Goal: Task Accomplishment & Management: Complete application form

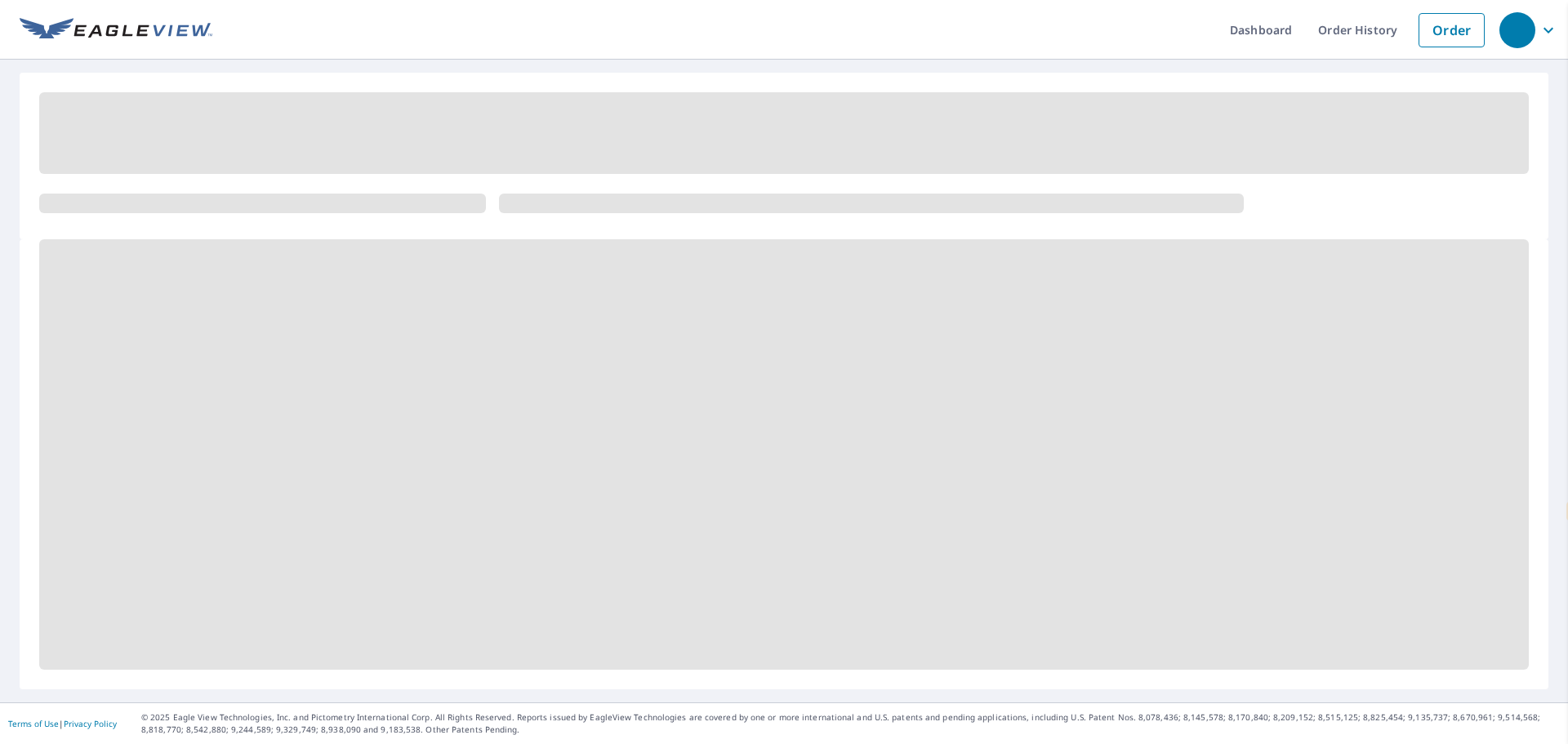
select select "en"
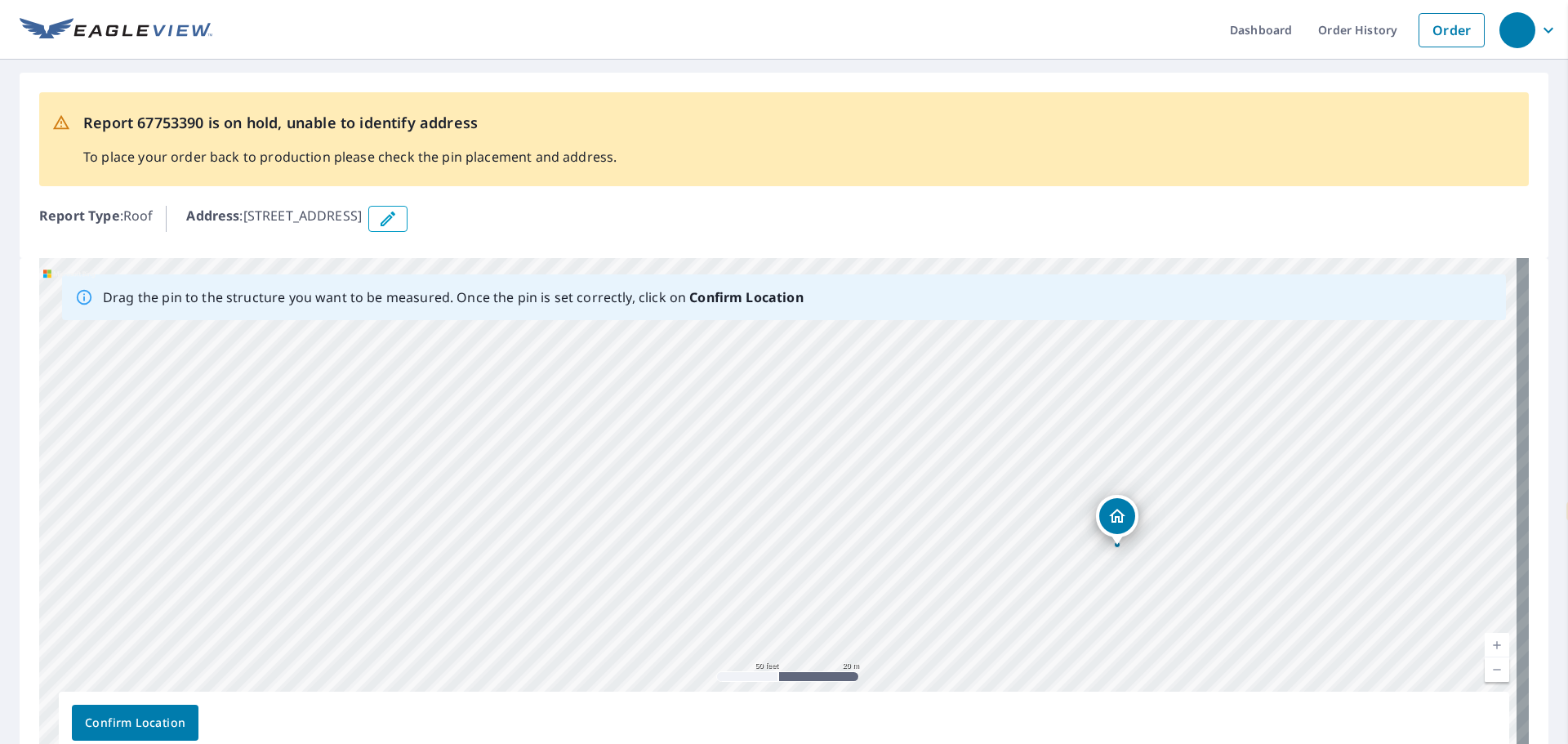
drag, startPoint x: 1120, startPoint y: 346, endPoint x: 1126, endPoint y: 511, distance: 165.1
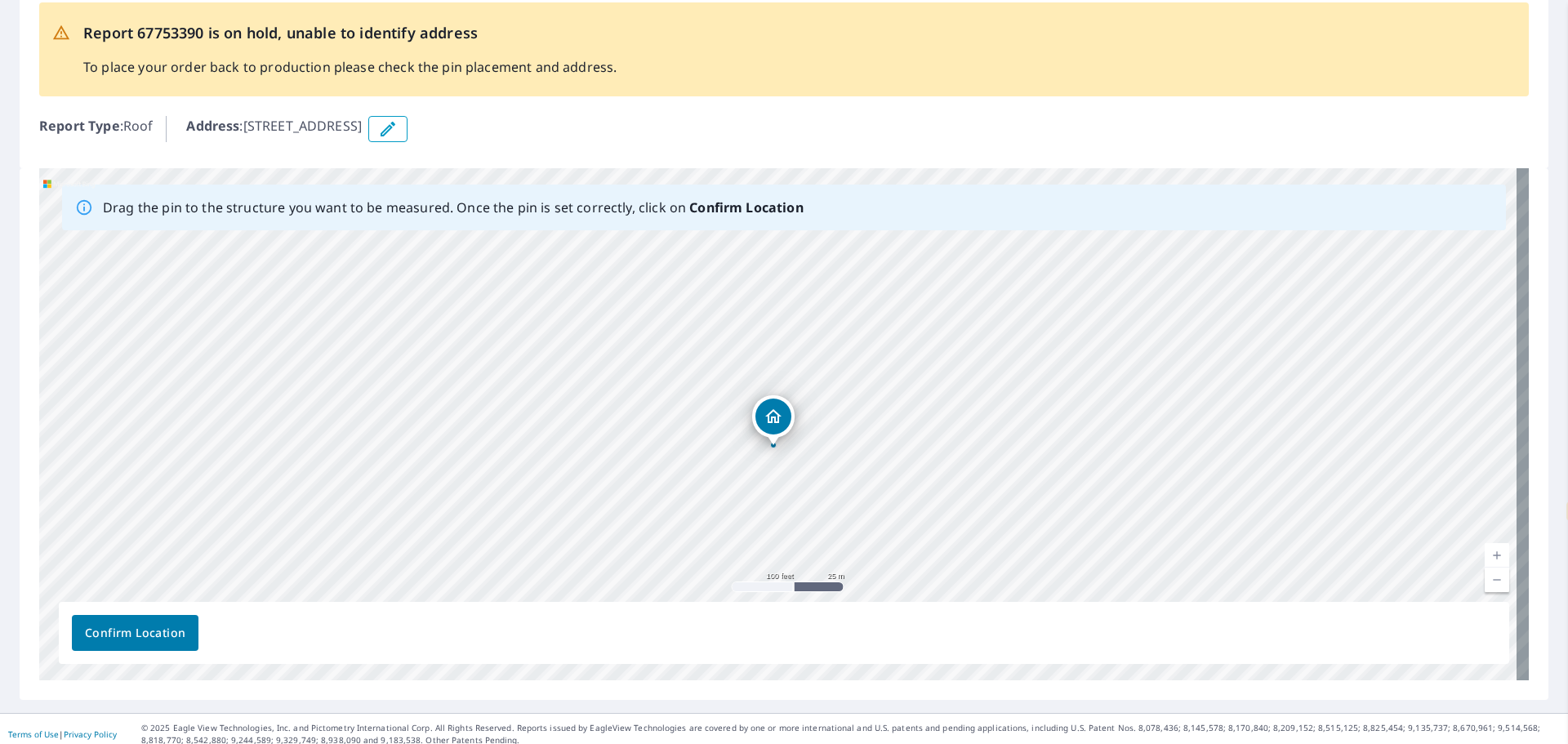
scroll to position [100, 0]
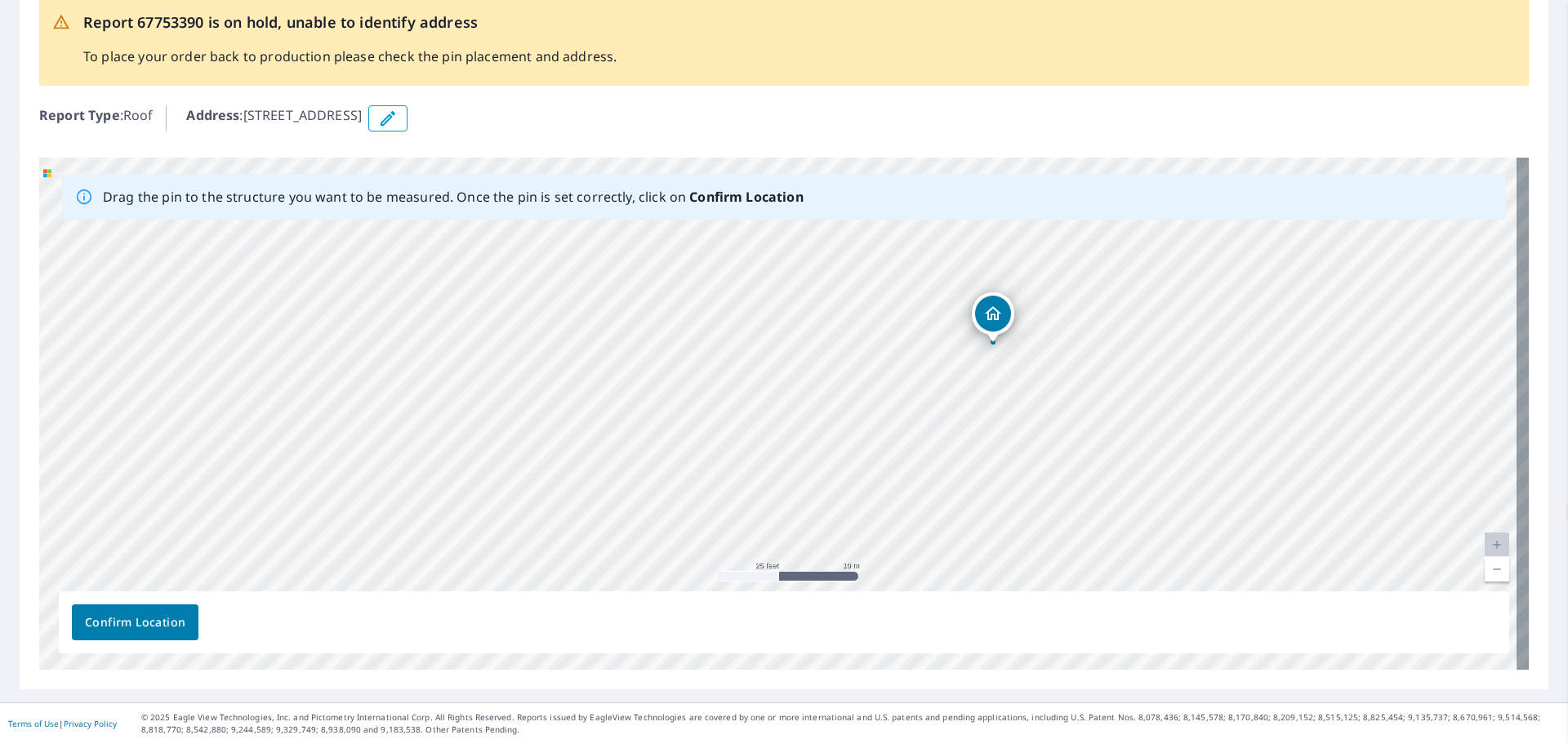
drag, startPoint x: 1195, startPoint y: 480, endPoint x: 1068, endPoint y: 391, distance: 155.1
click at [1068, 391] on div "[STREET_ADDRESS]" at bounding box center [783, 414] width 1490 height 512
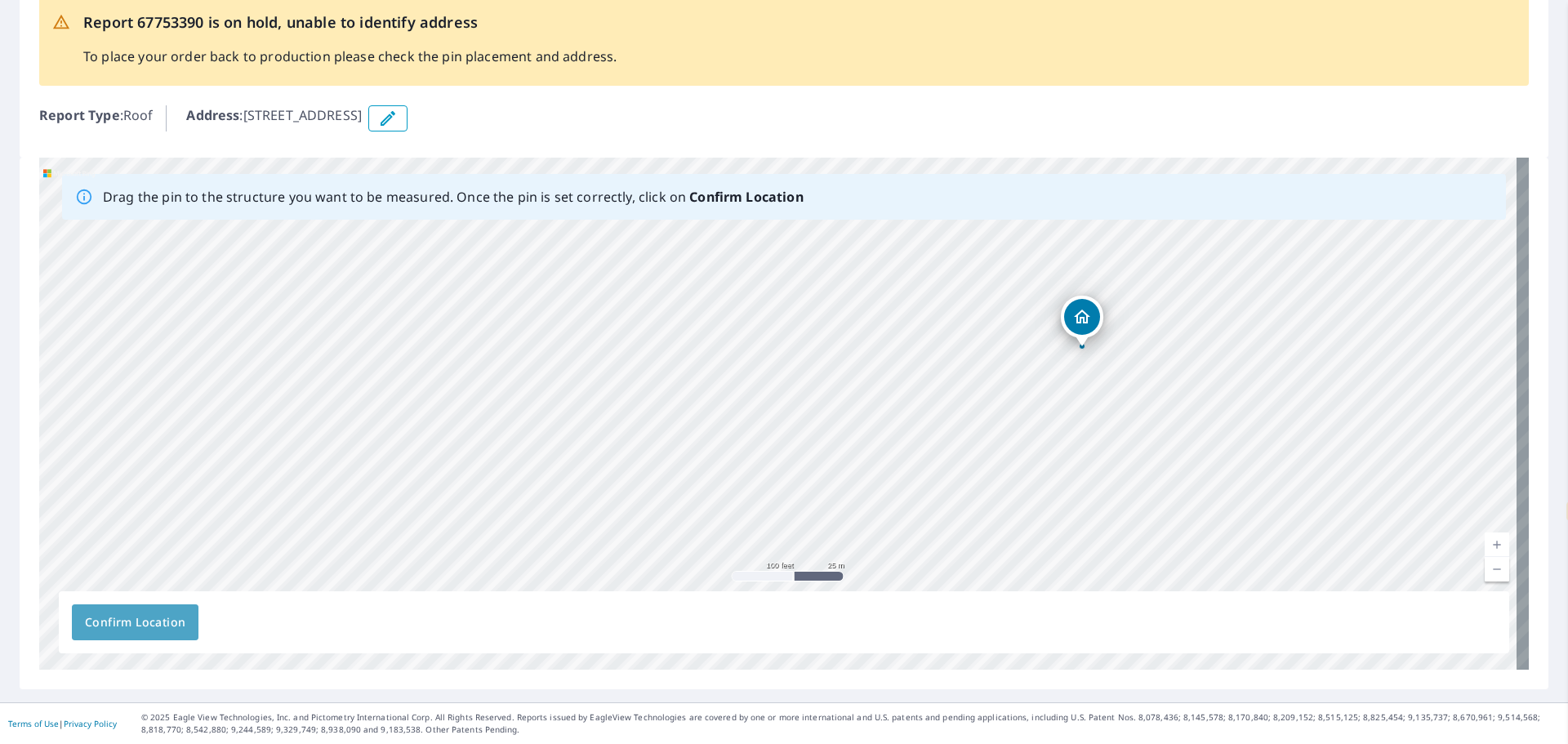
click at [88, 625] on span "Confirm Location" at bounding box center [135, 622] width 100 height 21
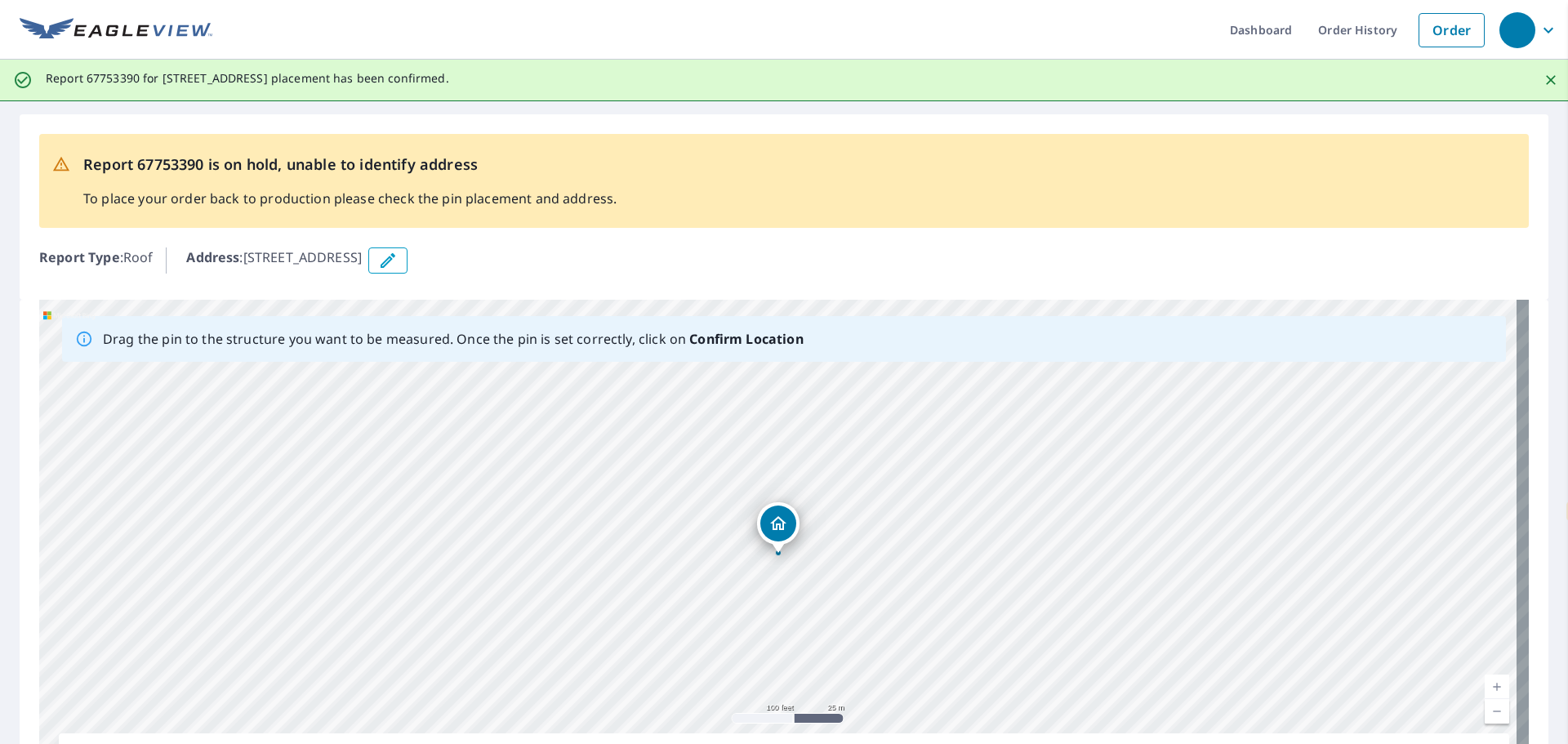
scroll to position [142, 0]
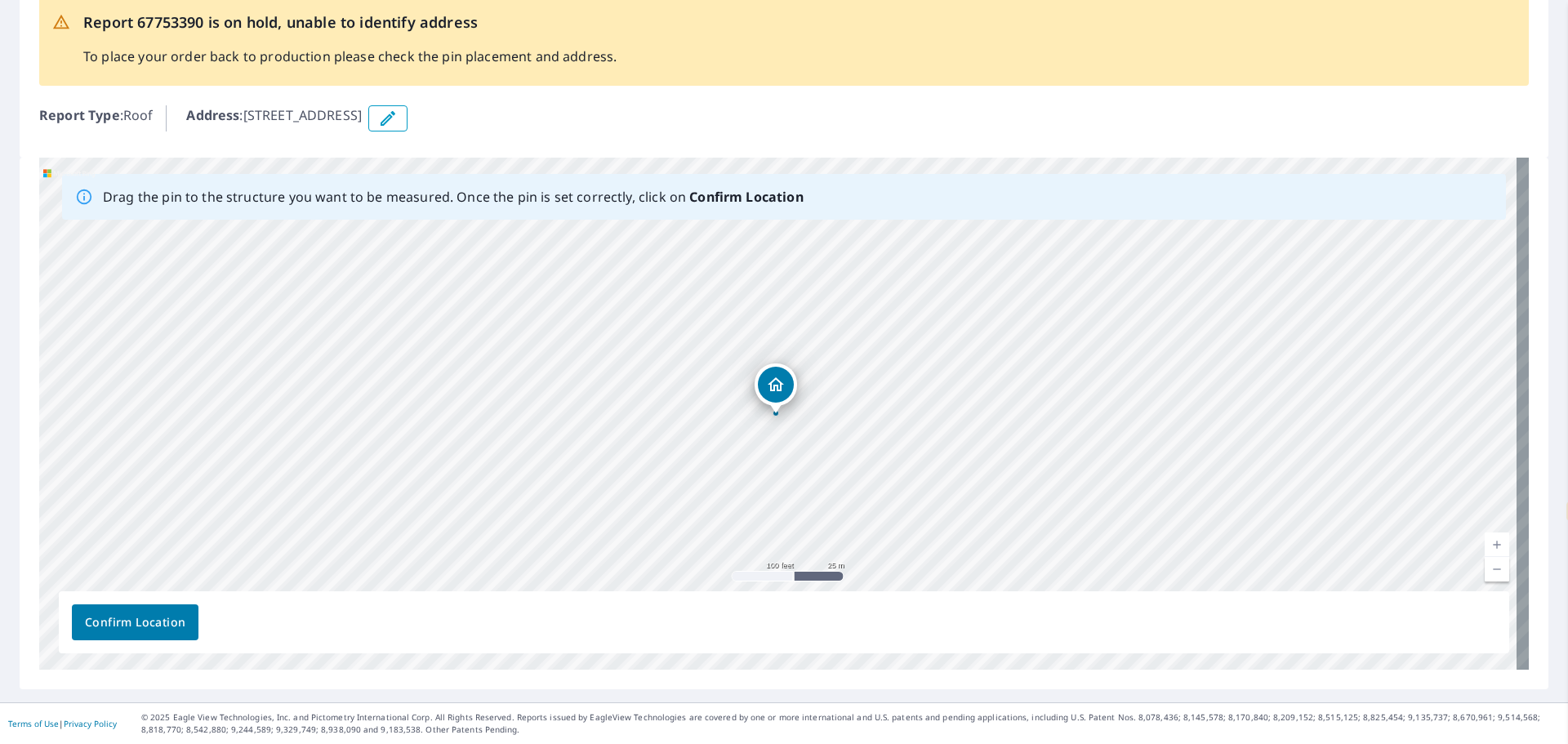
click at [776, 382] on div "[STREET_ADDRESS]" at bounding box center [783, 414] width 1490 height 512
click at [135, 623] on span "Confirm Location" at bounding box center [135, 622] width 100 height 21
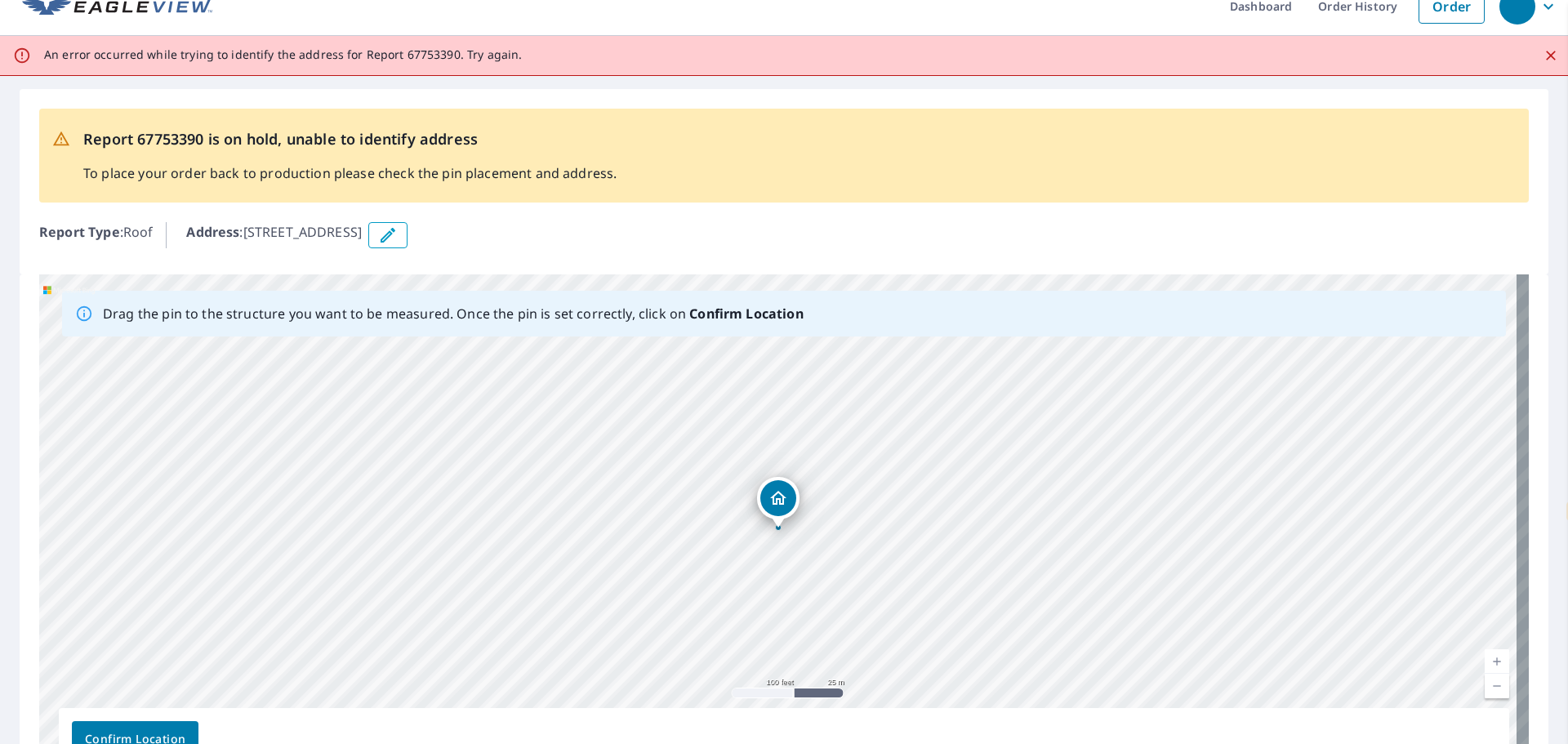
scroll to position [0, 0]
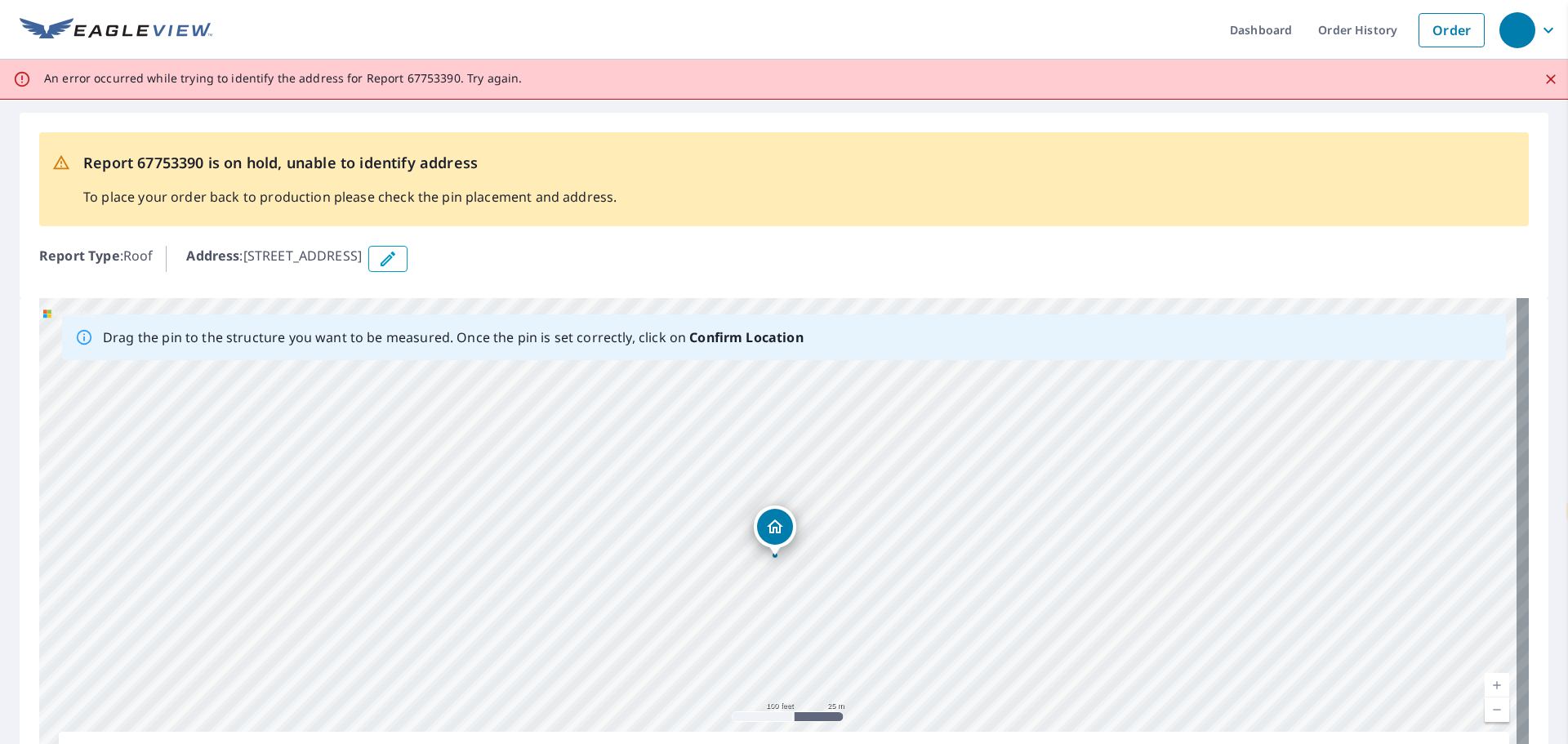
click at [781, 528] on div "[STREET_ADDRESS]" at bounding box center [783, 554] width 1490 height 512
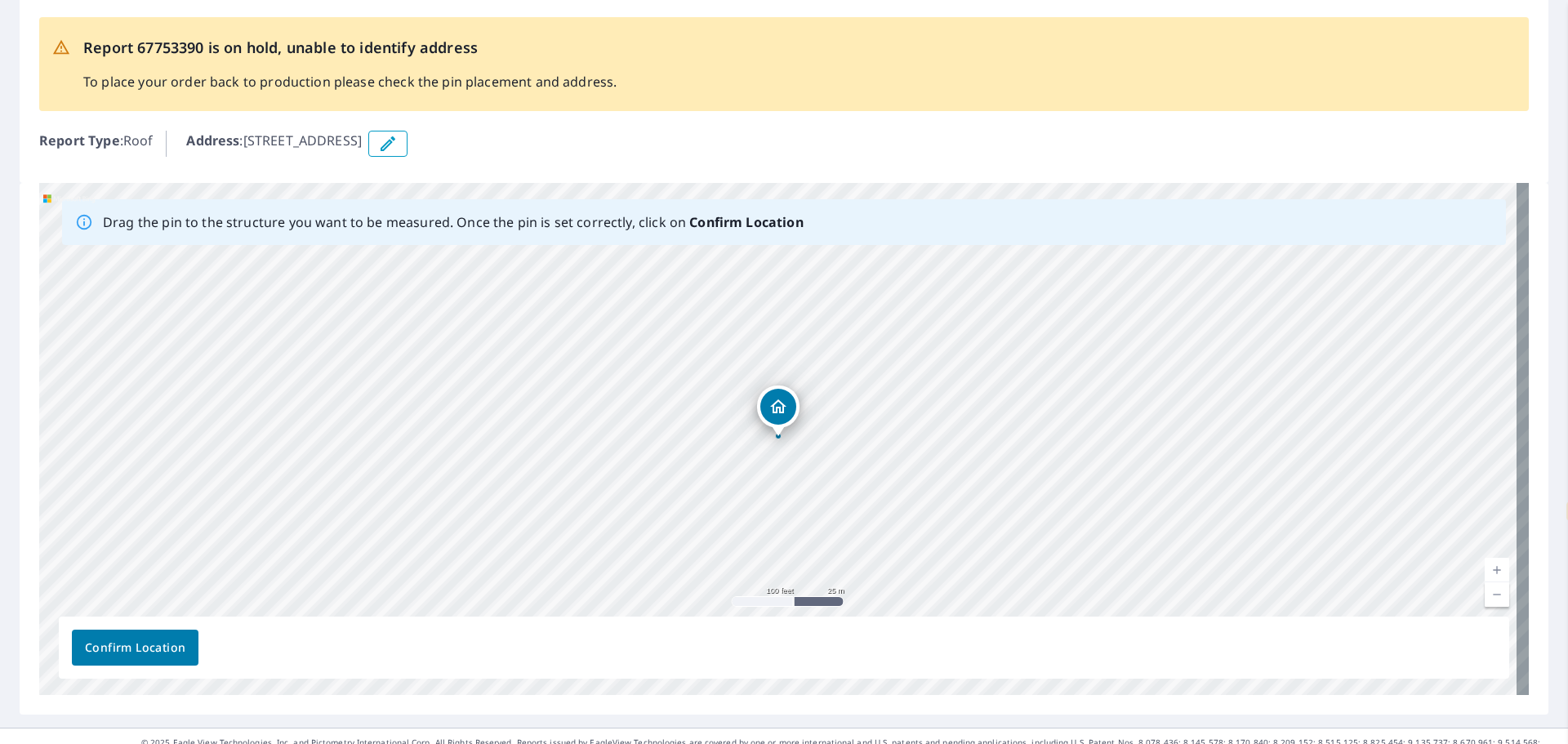
scroll to position [141, 0]
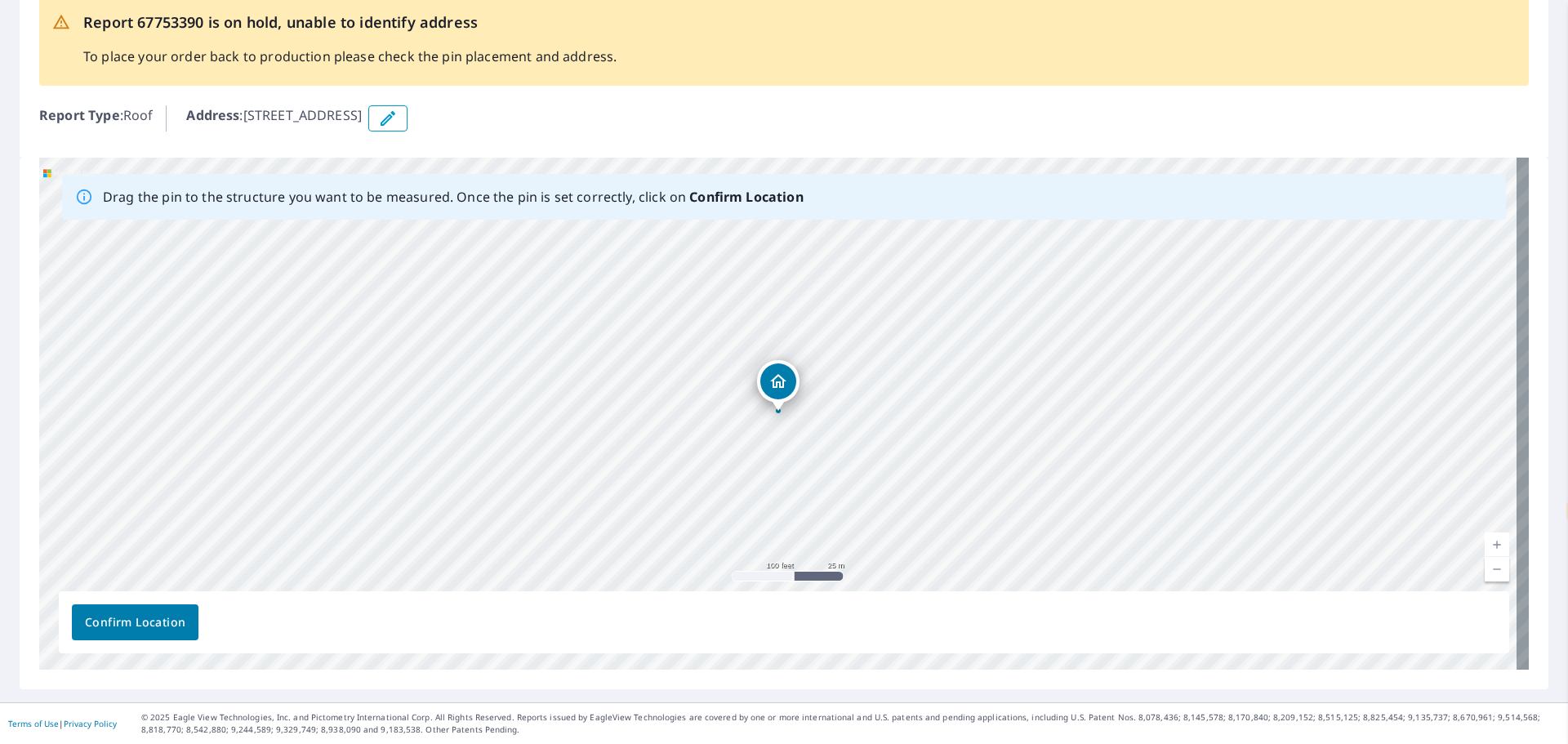
click at [166, 621] on span "Confirm Location" at bounding box center [135, 622] width 100 height 21
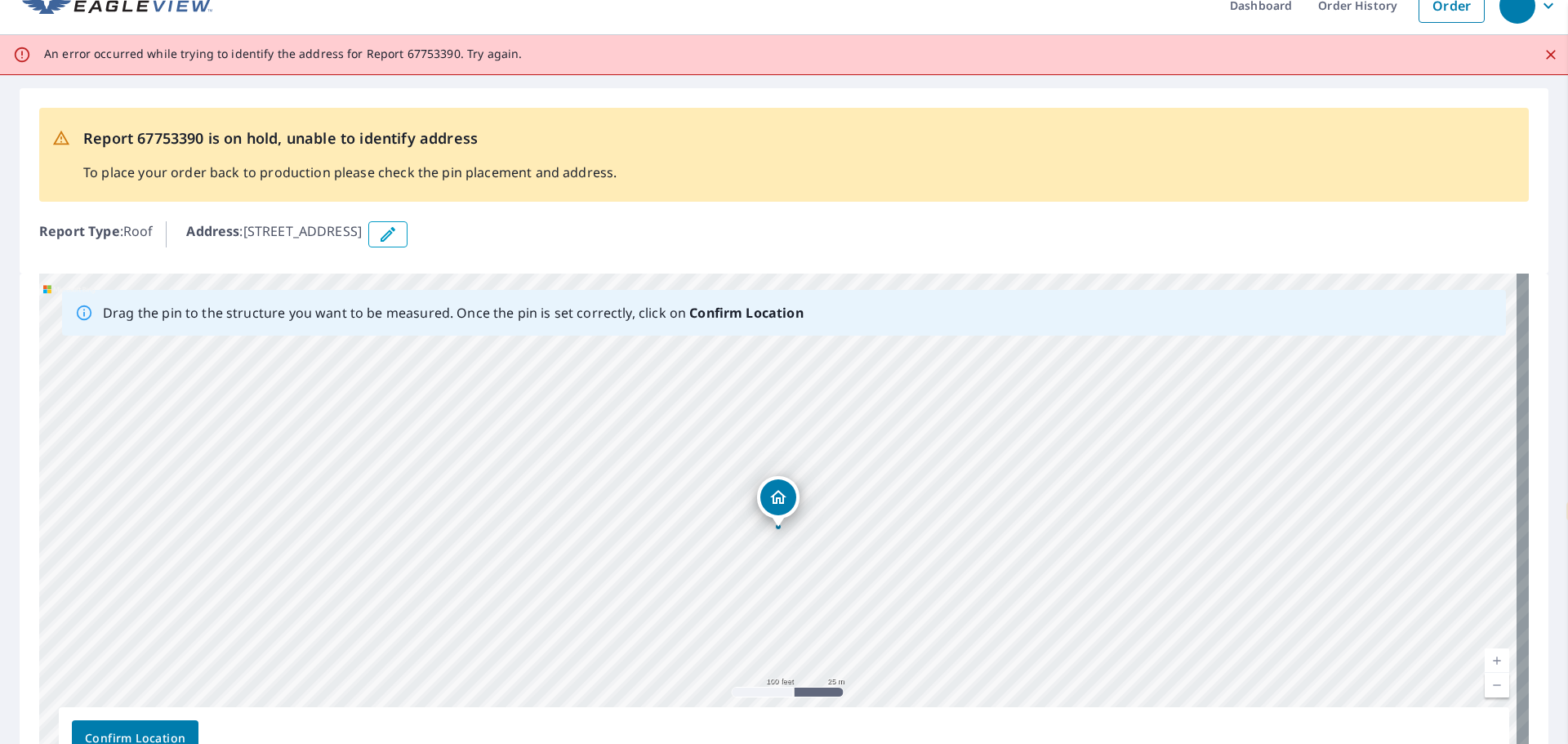
scroll to position [0, 0]
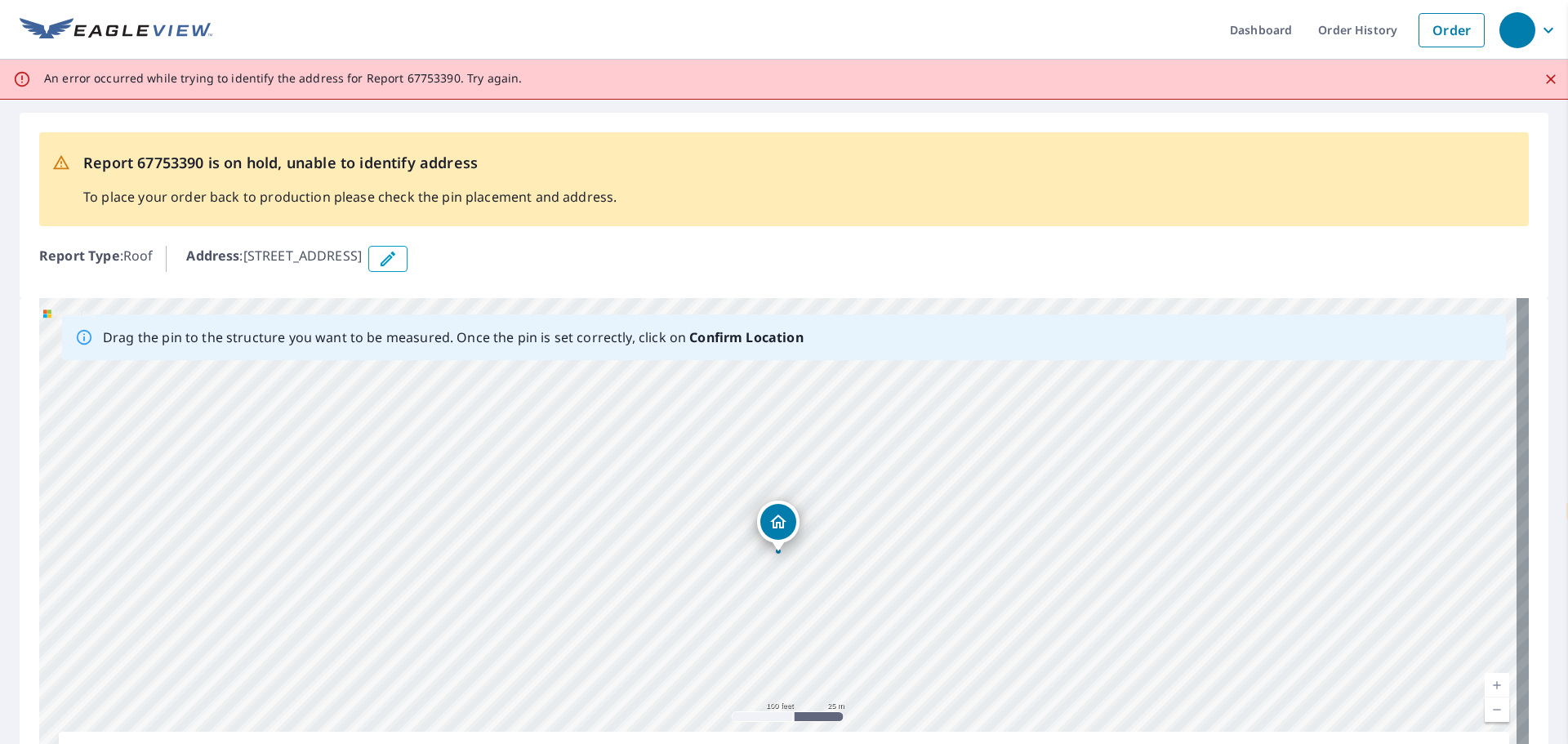
click at [53, 164] on icon at bounding box center [61, 162] width 18 height 18
drag, startPoint x: 779, startPoint y: 529, endPoint x: 775, endPoint y: 542, distance: 13.6
click at [775, 542] on div "[STREET_ADDRESS]" at bounding box center [783, 554] width 1490 height 512
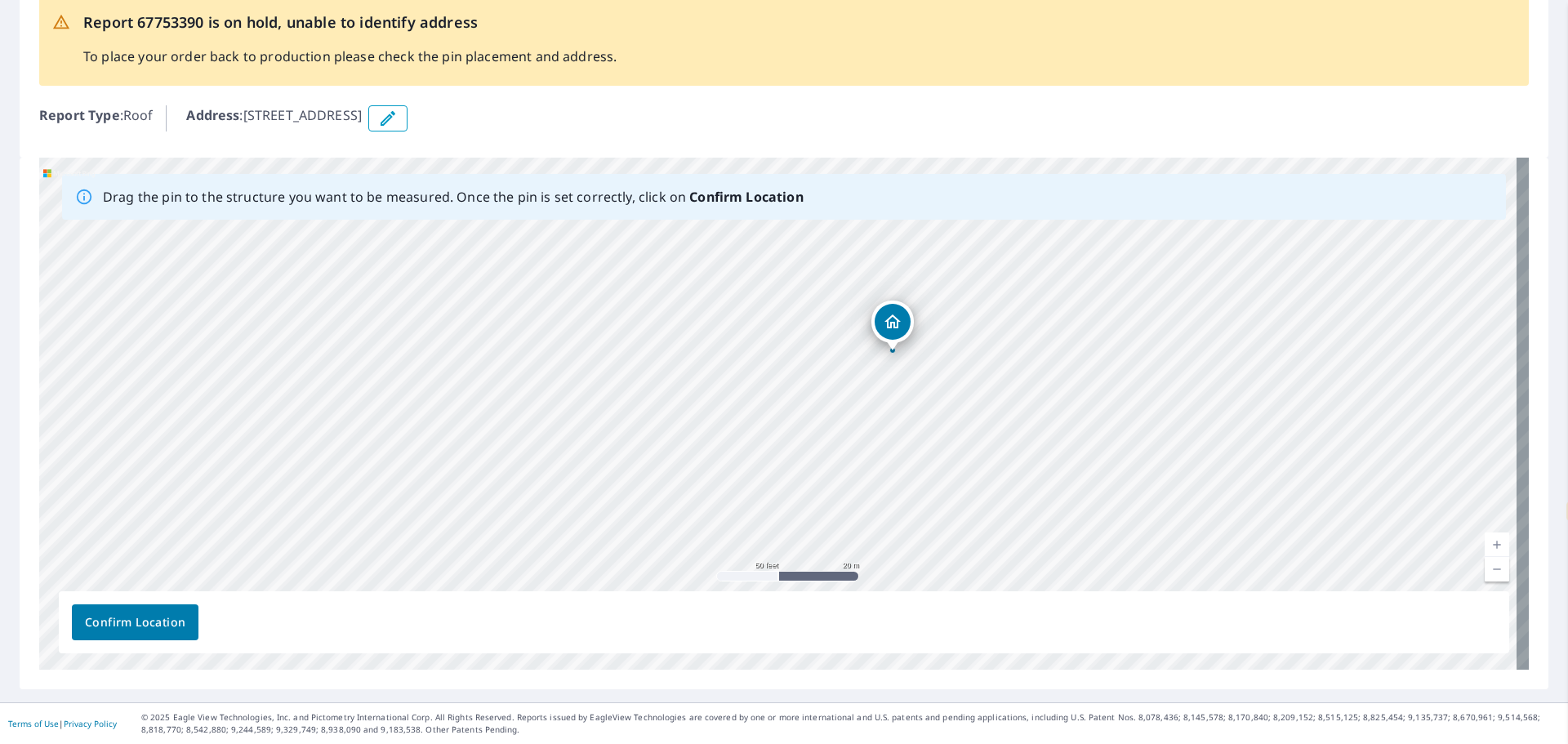
scroll to position [59, 0]
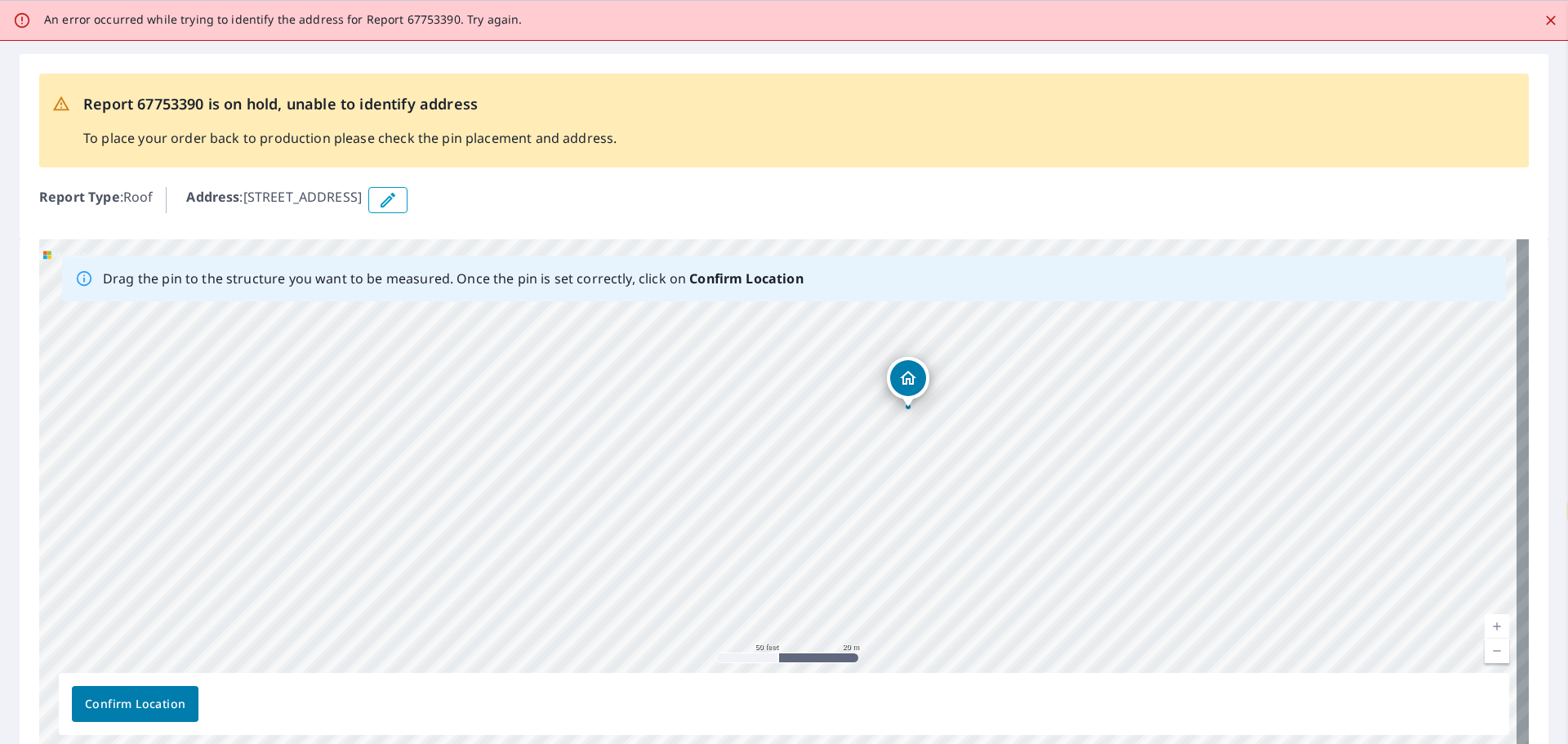
drag, startPoint x: 894, startPoint y: 403, endPoint x: 909, endPoint y: 378, distance: 29.2
click at [909, 378] on div "[STREET_ADDRESS]" at bounding box center [783, 495] width 1490 height 512
click at [109, 697] on span "Confirm Location" at bounding box center [135, 704] width 100 height 21
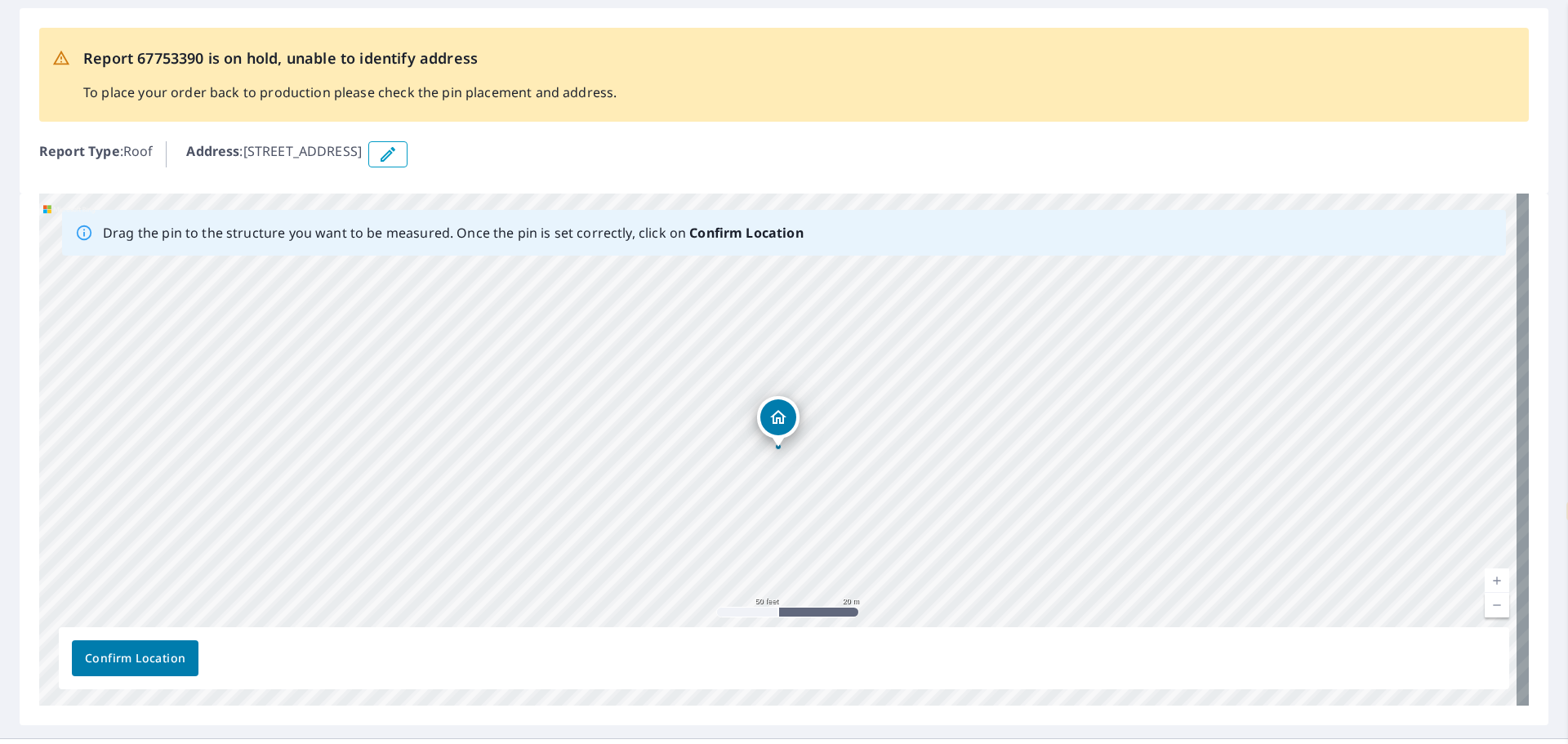
scroll to position [141, 0]
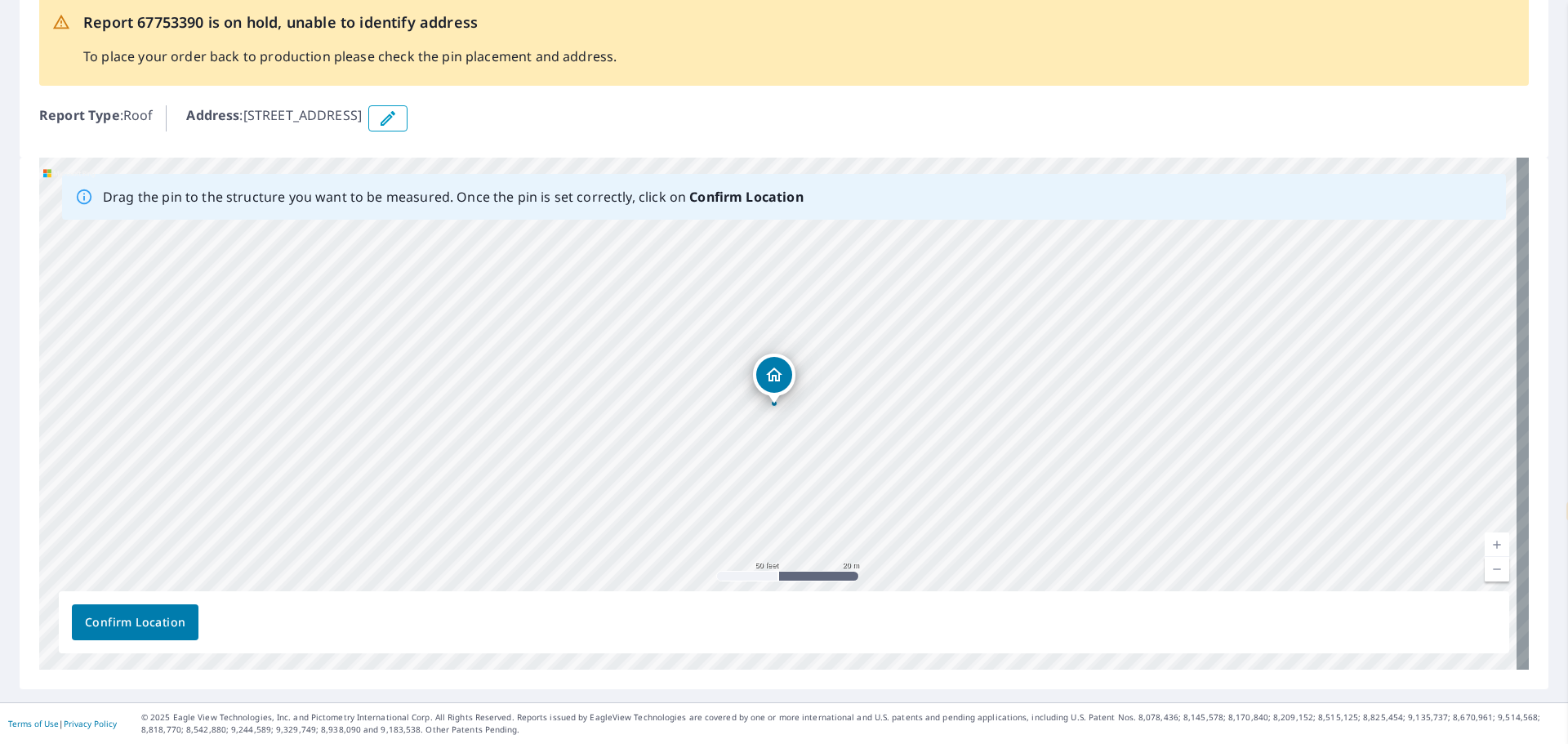
drag, startPoint x: 775, startPoint y: 387, endPoint x: 772, endPoint y: 379, distance: 8.5
click at [772, 379] on div "[STREET_ADDRESS]" at bounding box center [783, 414] width 1490 height 512
click at [395, 116] on icon "button" at bounding box center [387, 118] width 15 height 15
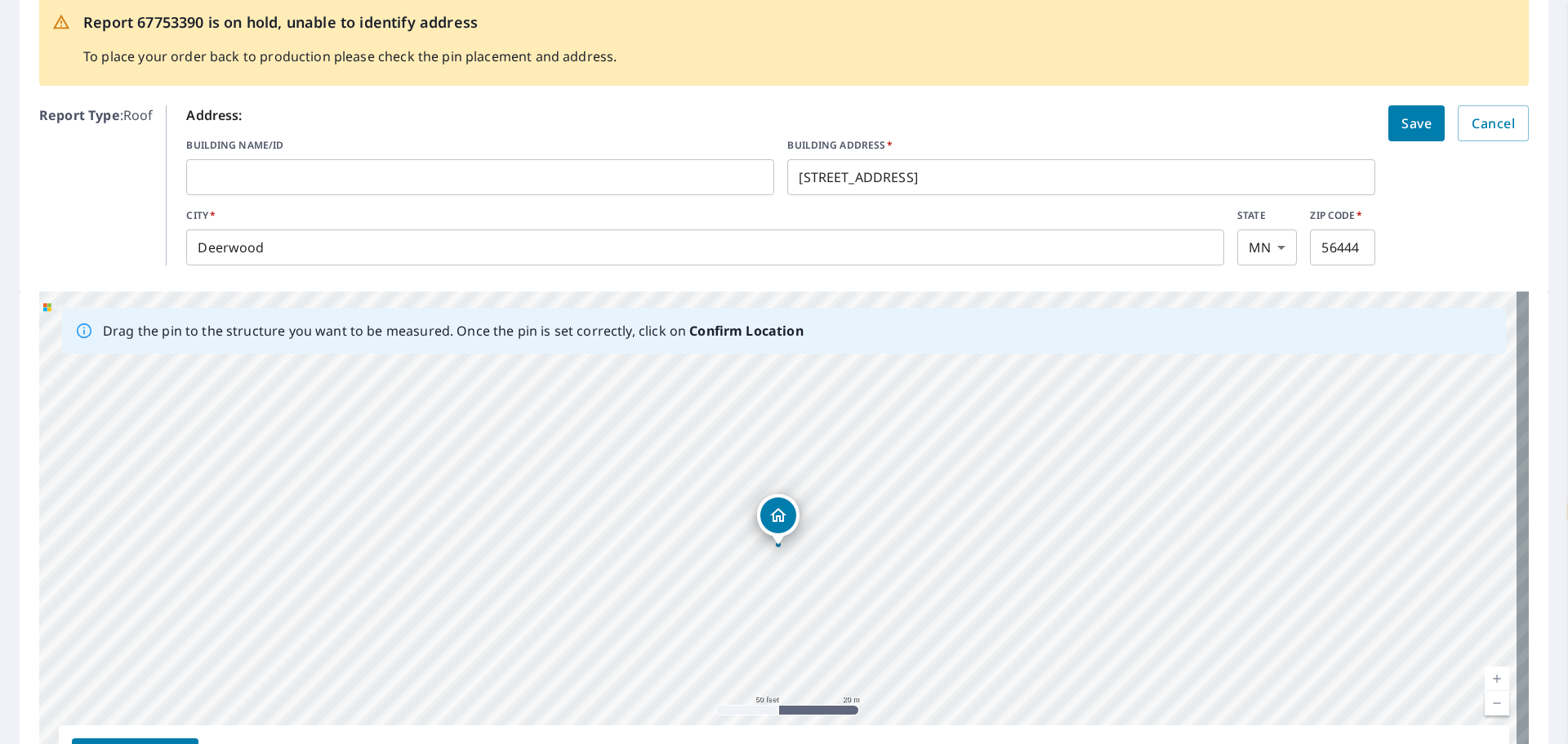
click at [967, 179] on input "[STREET_ADDRESS]" at bounding box center [1082, 177] width 588 height 46
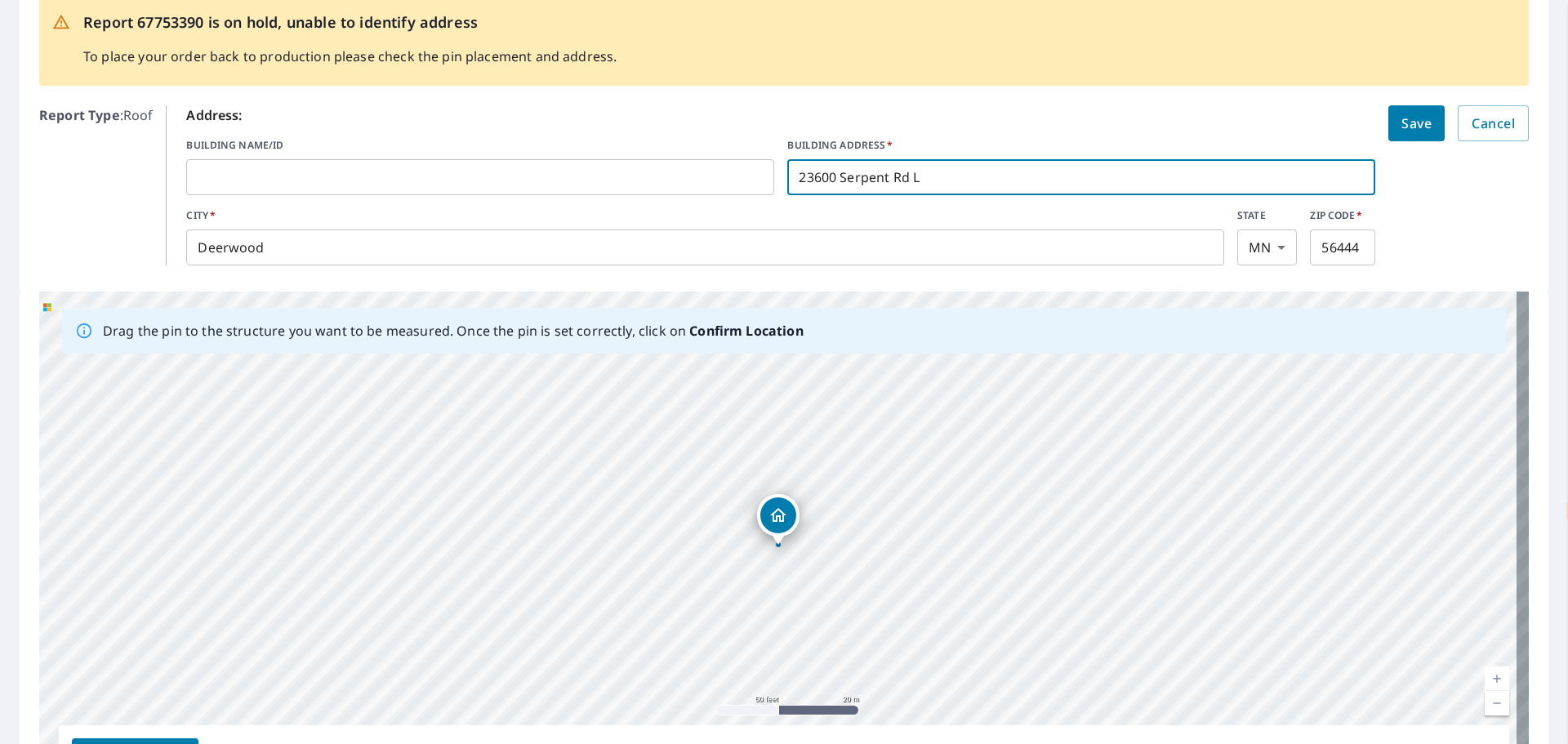
type input "23600 Serpent Rd"
click at [1389, 126] on button "Save" at bounding box center [1416, 123] width 56 height 36
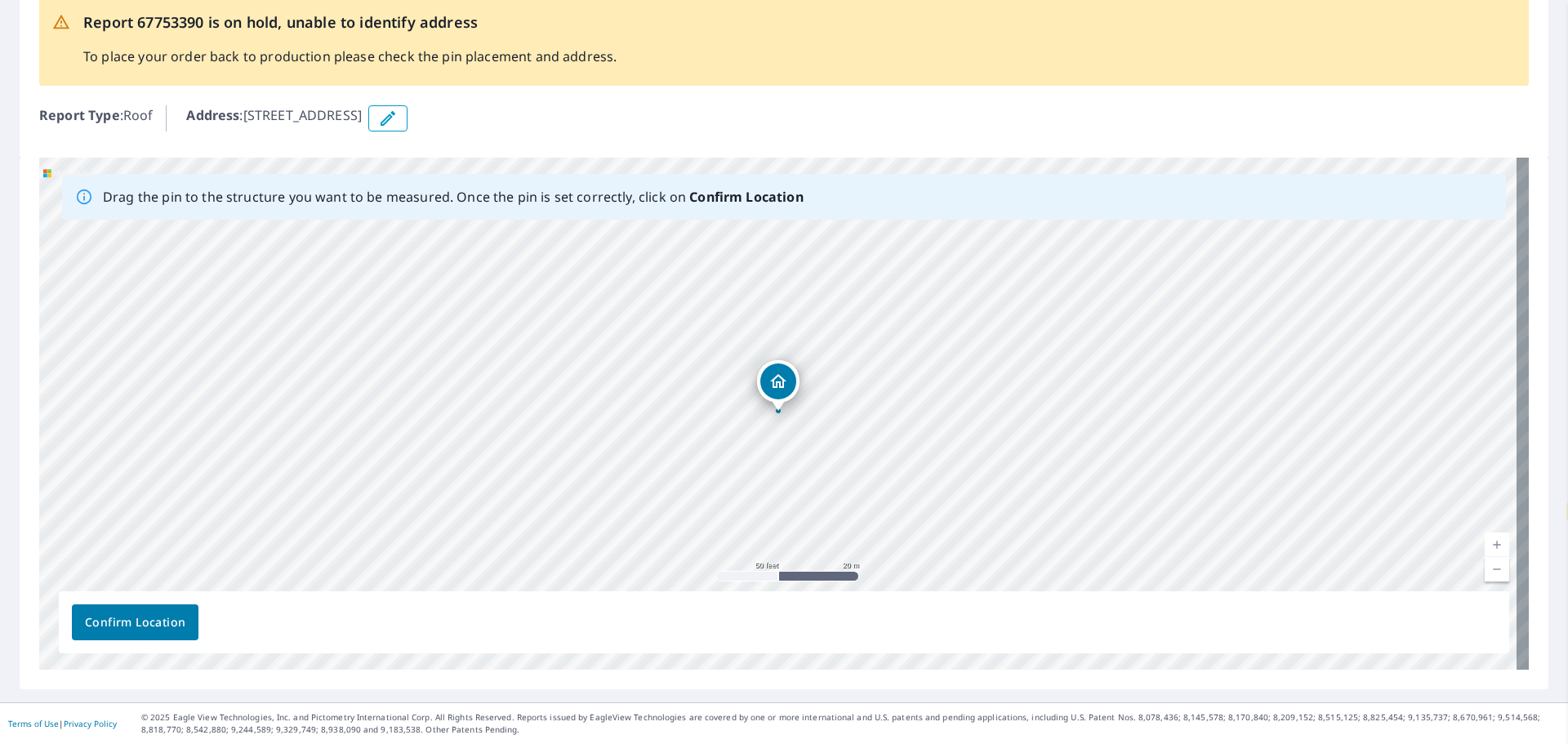
click at [398, 118] on icon "button" at bounding box center [387, 118] width 20 height 20
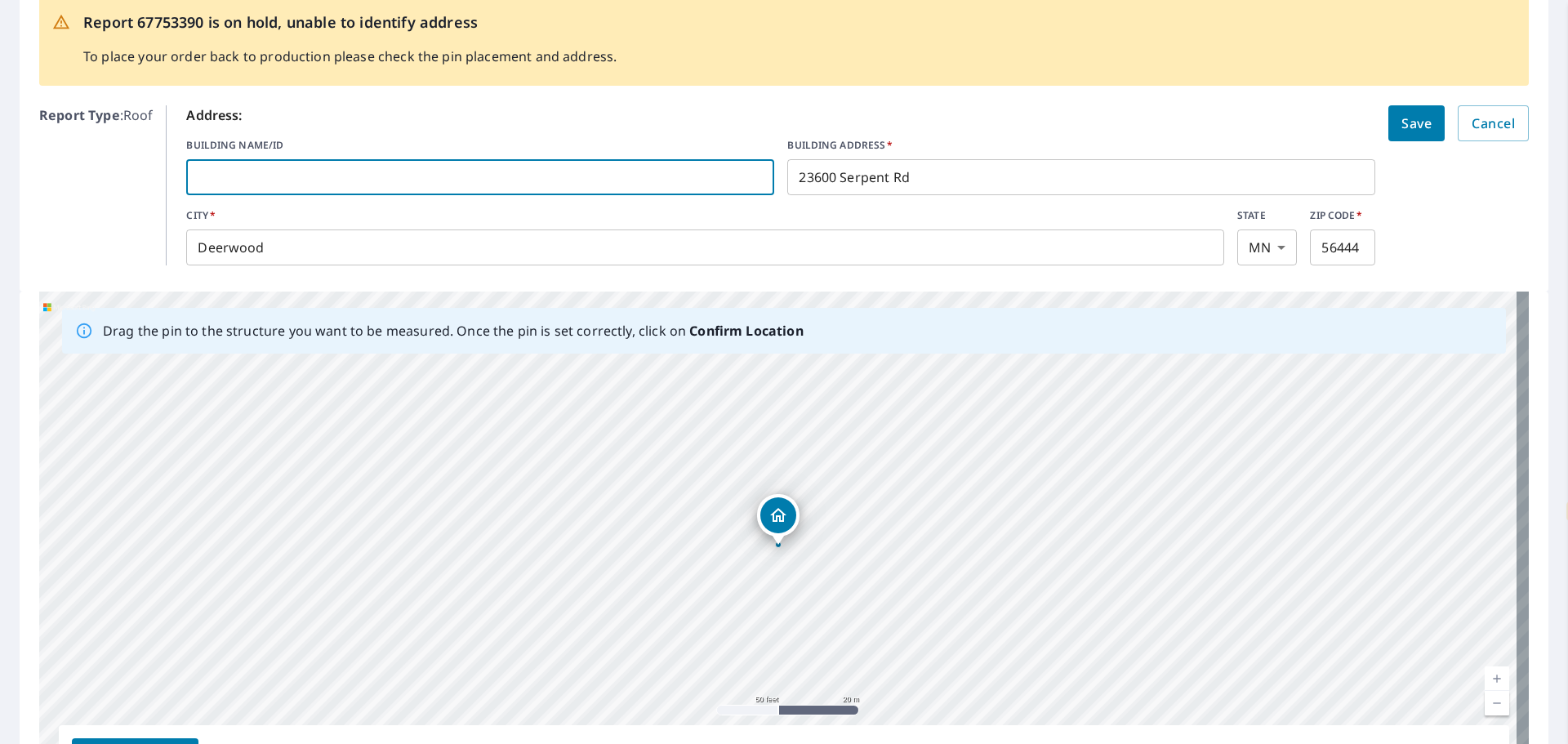
click at [526, 184] on input "text" at bounding box center [480, 177] width 588 height 46
type input "Dwelling"
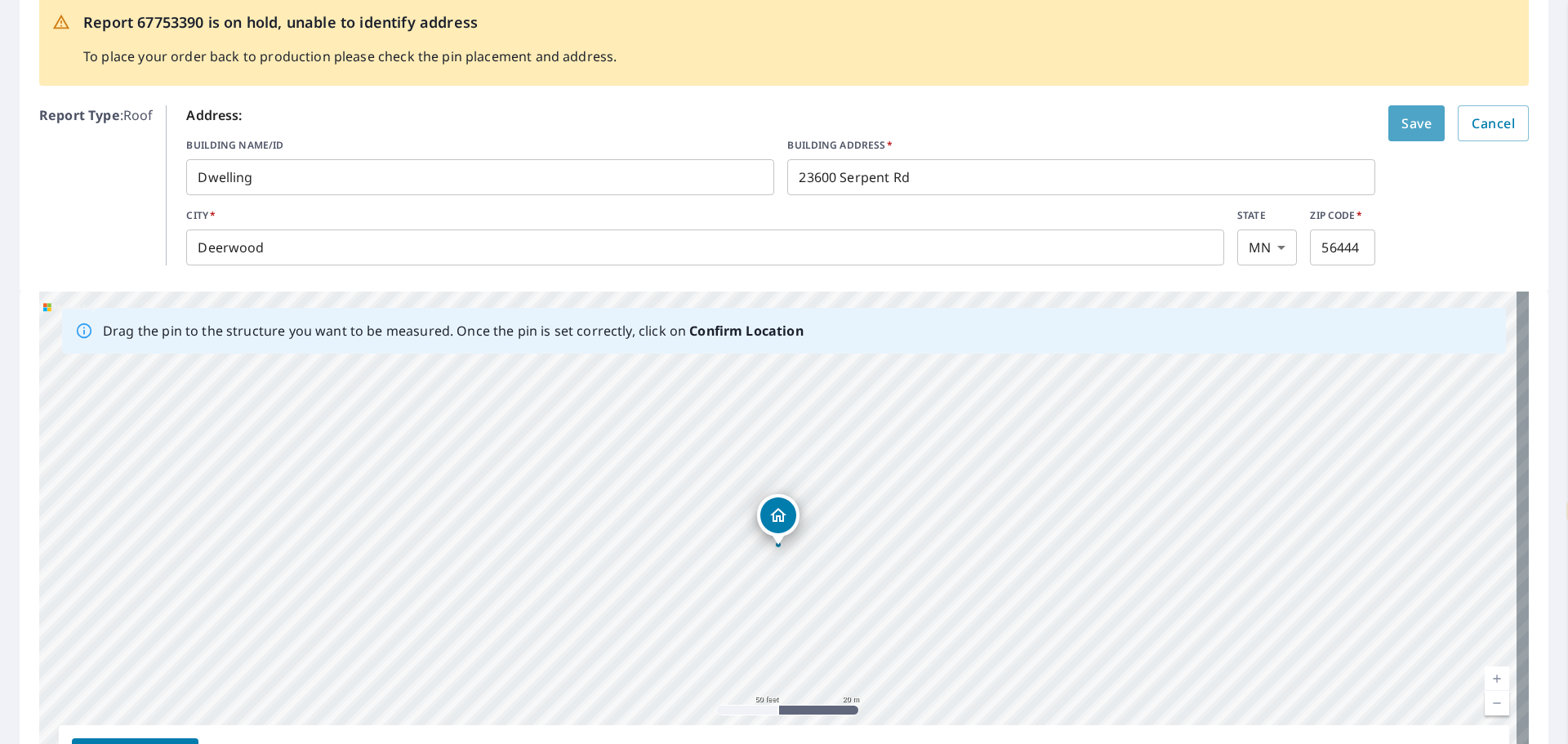
click at [1418, 130] on span "Save" at bounding box center [1416, 123] width 30 height 23
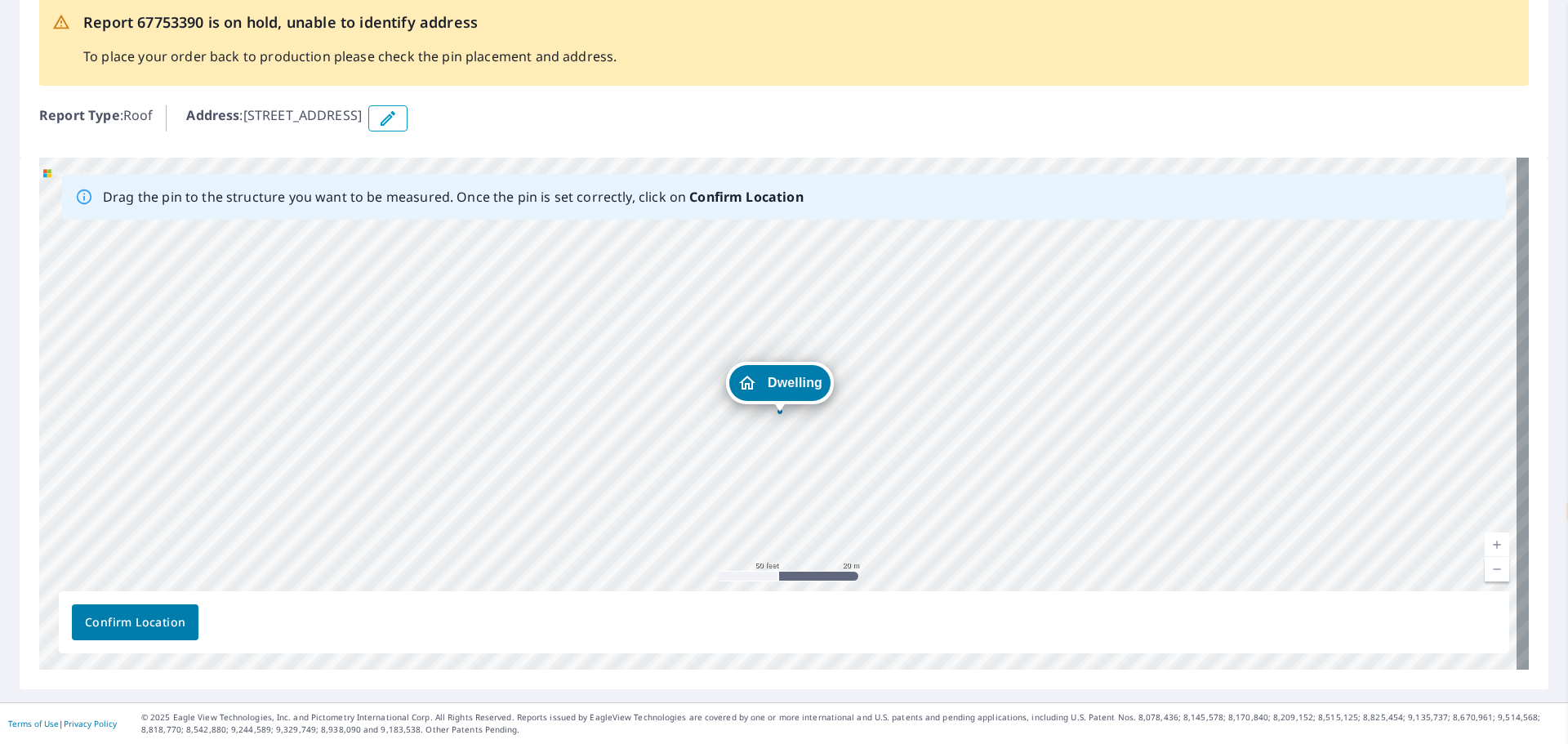
click at [779, 382] on div "Dwelling [STREET_ADDRESS]" at bounding box center [783, 414] width 1490 height 512
click at [128, 615] on span "Confirm Location" at bounding box center [135, 622] width 100 height 21
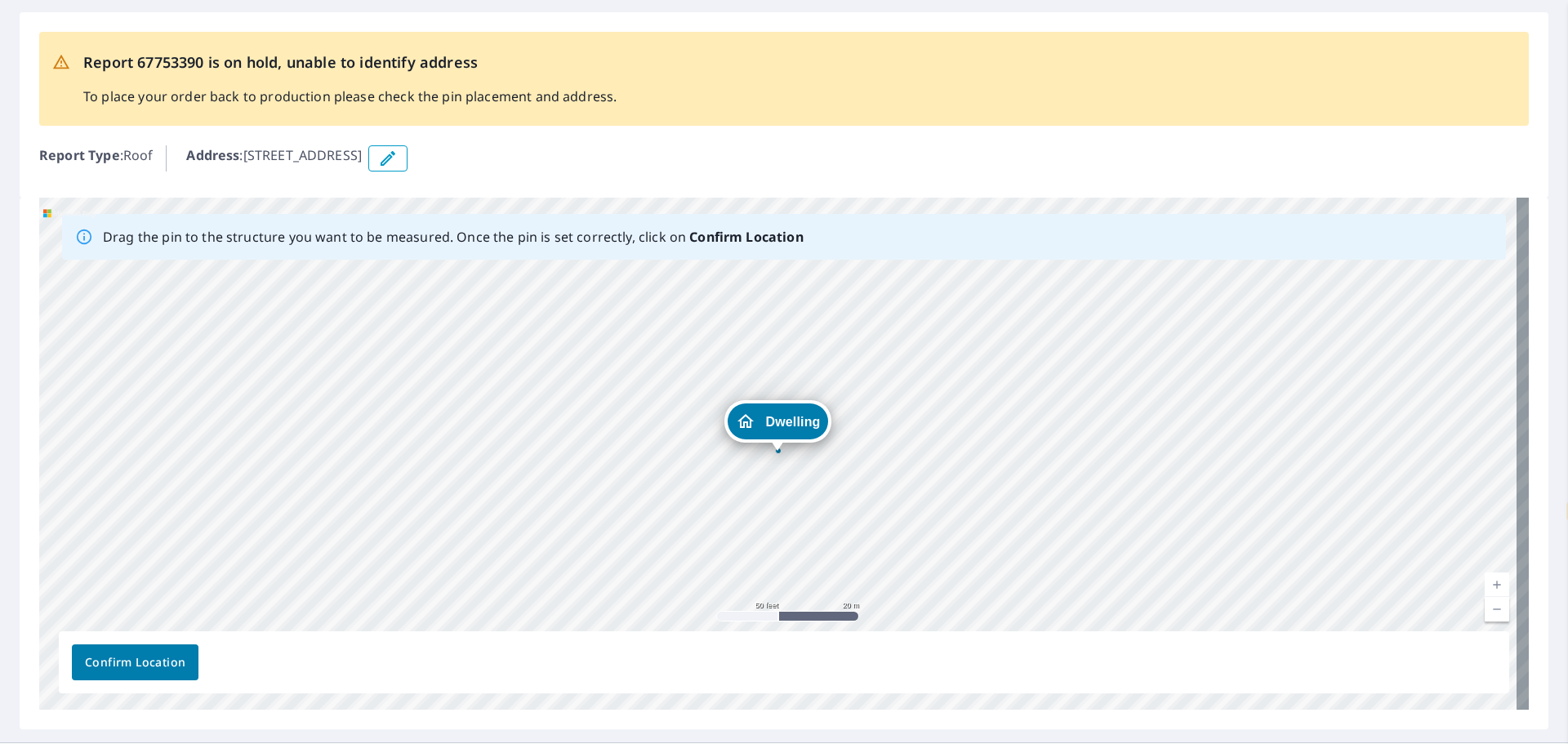
scroll to position [0, 0]
